Goal: Information Seeking & Learning: Learn about a topic

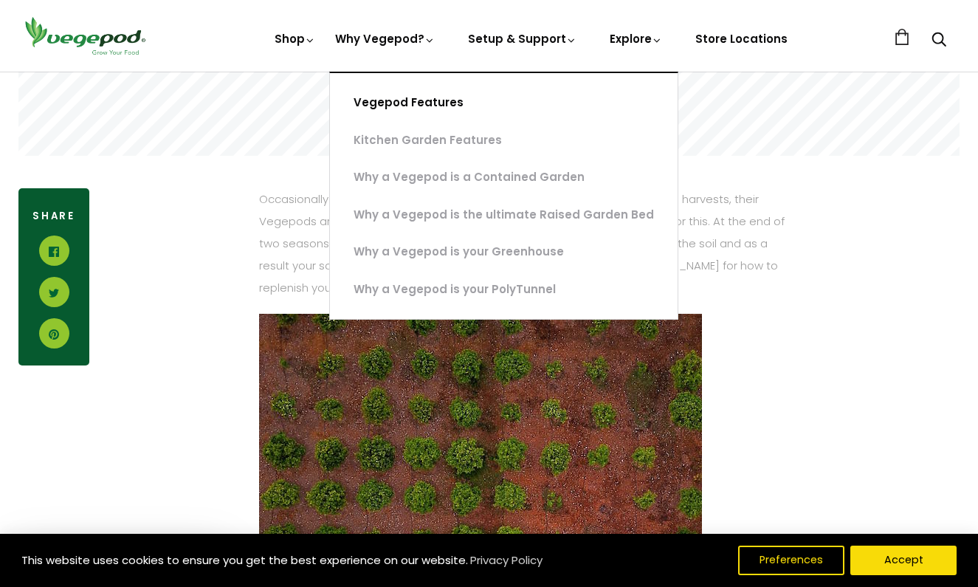
click at [415, 102] on div "Close dialog WANT ACCESS TO EXCLUSIVE DEALS? Sign up to receive access to our l…" at bounding box center [489, 293] width 978 height 587
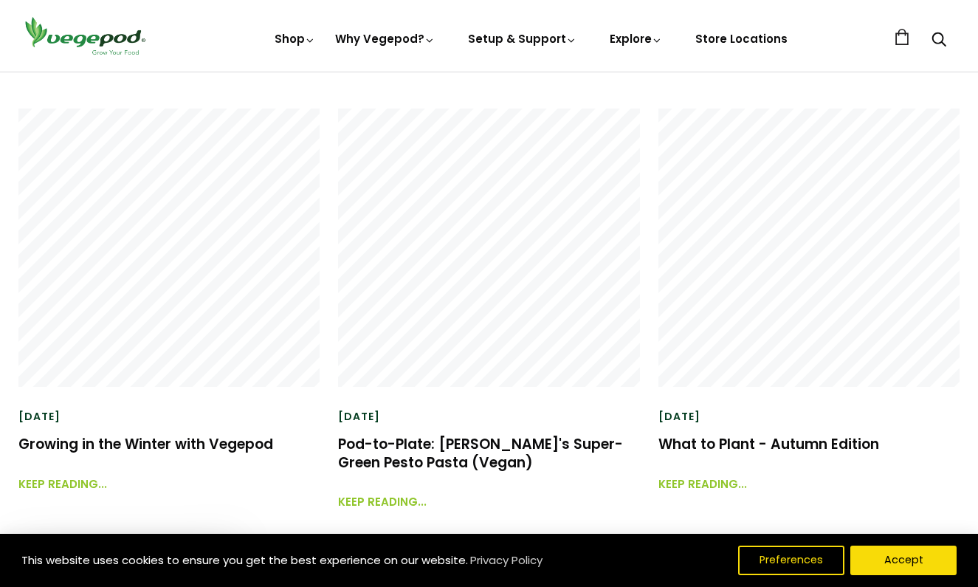
scroll to position [2872, 0]
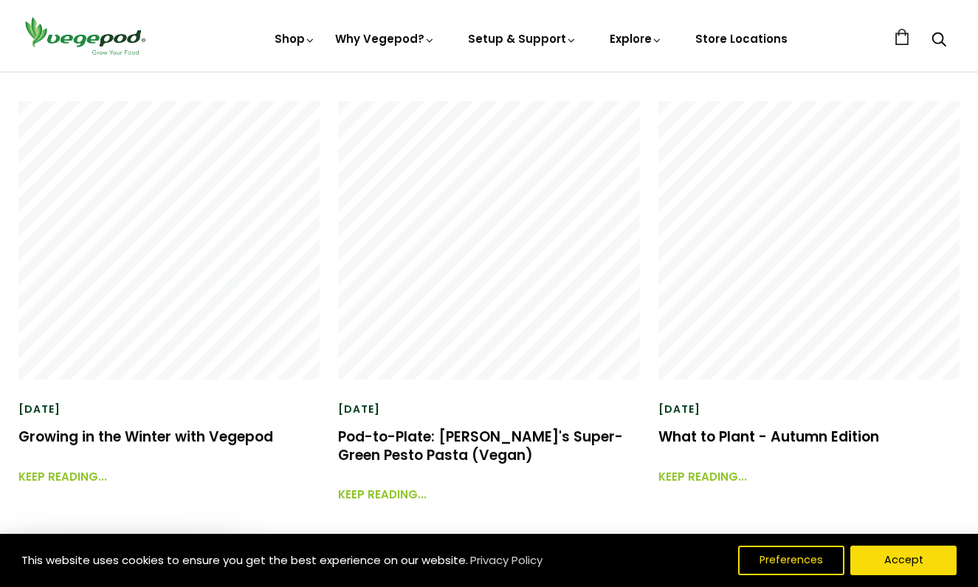
click at [750, 439] on link "What to Plant - Autumn Edition" at bounding box center [769, 437] width 221 height 20
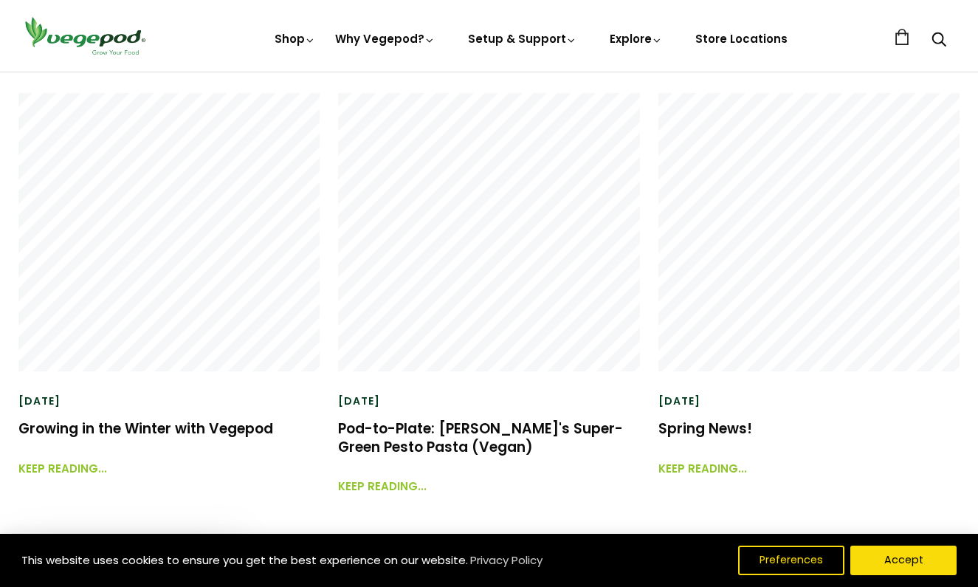
scroll to position [1971, 0]
click at [236, 429] on link "Growing in the Winter with Vegepod" at bounding box center [145, 428] width 255 height 20
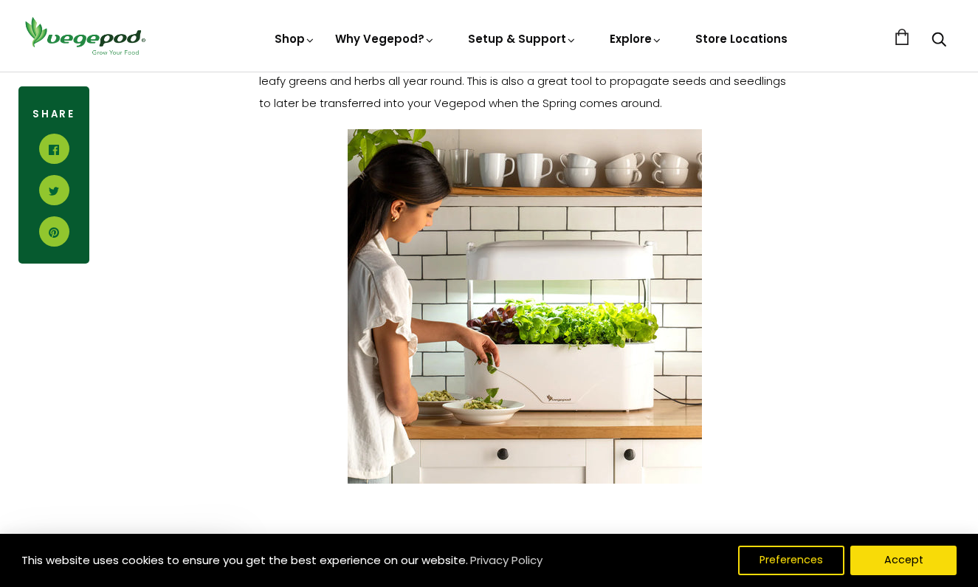
scroll to position [2774, 0]
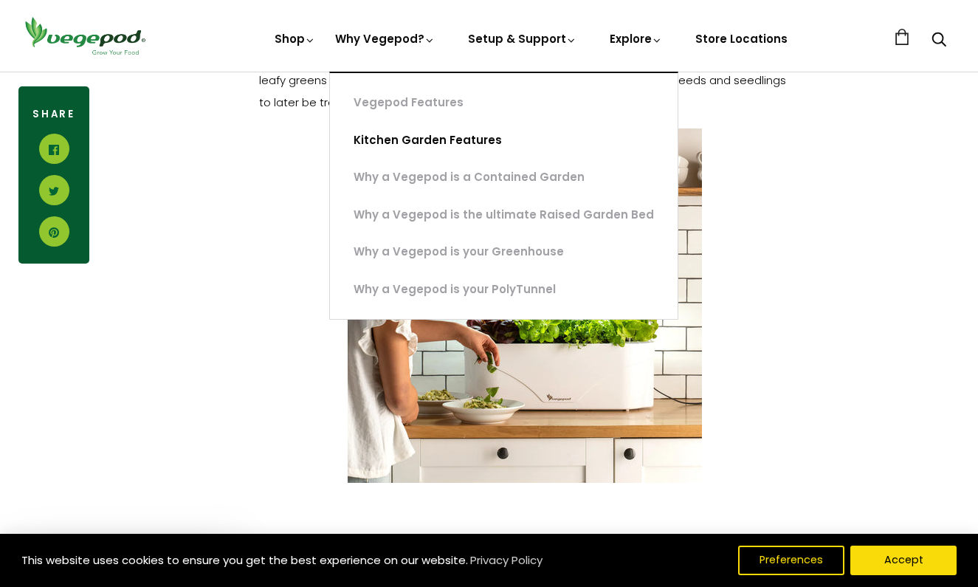
click at [408, 140] on link "Kitchen Garden Features" at bounding box center [504, 141] width 348 height 38
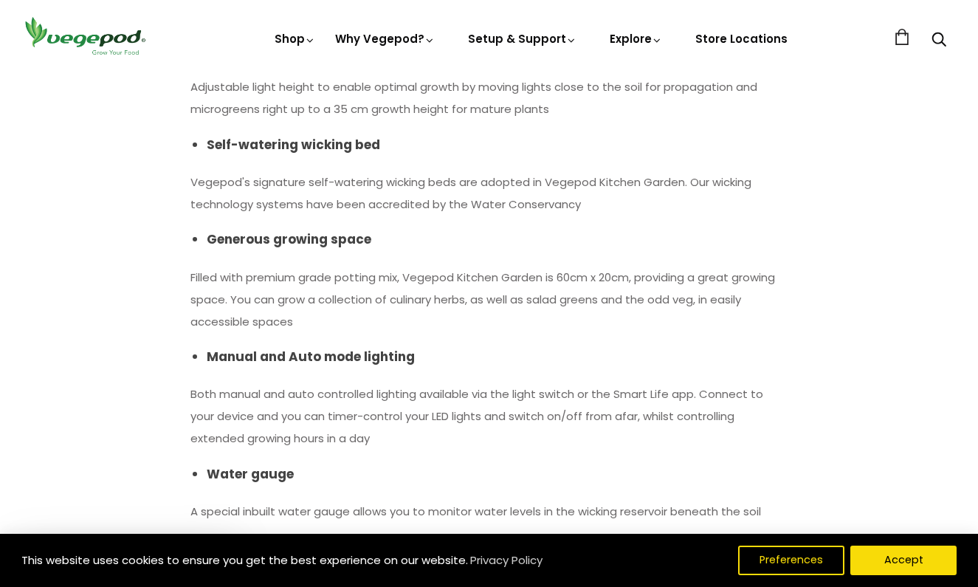
scroll to position [1317, 0]
